Goal: Obtain resource: Obtain resource

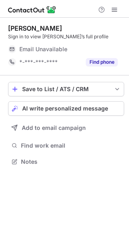
scroll to position [156, 129]
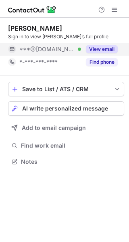
click at [96, 49] on button "View email" at bounding box center [102, 49] width 32 height 8
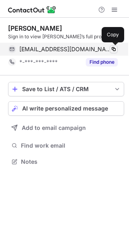
click at [112, 48] on span at bounding box center [114, 49] width 6 height 6
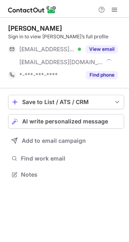
scroll to position [169, 129]
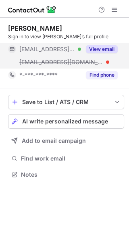
click at [101, 46] on button "View email" at bounding box center [102, 49] width 32 height 8
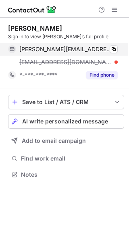
click at [118, 46] on div "[PERSON_NAME][EMAIL_ADDRESS][DOMAIN_NAME] Verified Copy" at bounding box center [63, 49] width 110 height 13
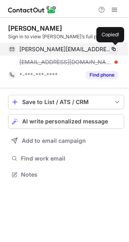
click at [116, 48] on span at bounding box center [114, 49] width 6 height 6
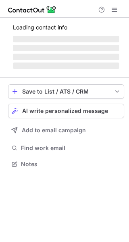
scroll to position [169, 129]
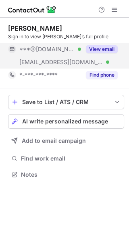
click at [107, 50] on button "View email" at bounding box center [102, 49] width 32 height 8
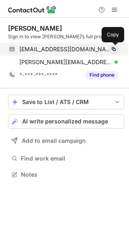
click at [115, 52] on span at bounding box center [114, 49] width 6 height 6
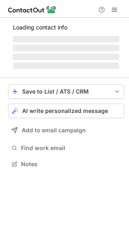
scroll to position [156, 129]
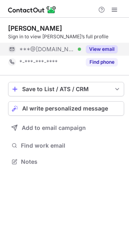
click at [112, 49] on button "View email" at bounding box center [102, 49] width 32 height 8
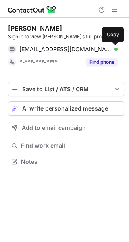
click at [112, 49] on span at bounding box center [114, 49] width 6 height 6
